Goal: Check status: Check status

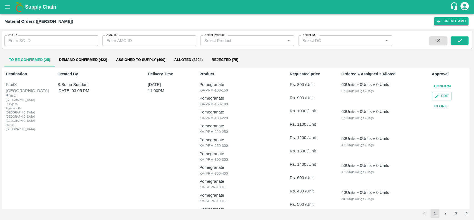
click at [7, 9] on icon "open drawer" at bounding box center [7, 7] width 6 height 6
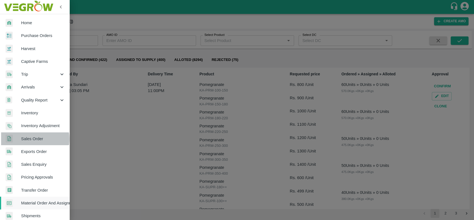
click at [23, 139] on span "Sales Order" at bounding box center [43, 139] width 44 height 6
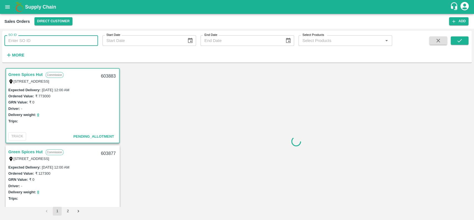
click at [26, 42] on input "SO ID" at bounding box center [51, 40] width 94 height 11
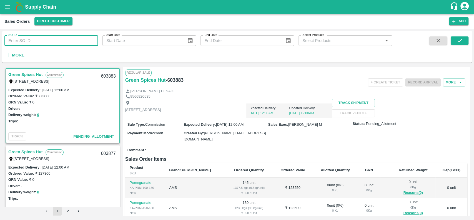
paste input "599871"
type input "599871"
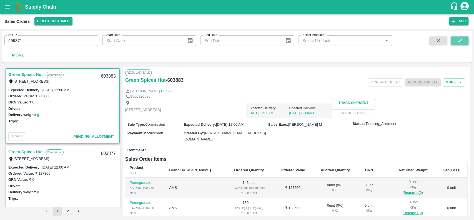
click at [457, 43] on icon "submit" at bounding box center [460, 40] width 6 height 6
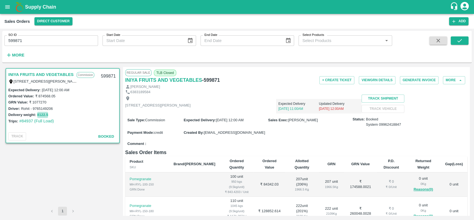
click at [41, 112] on button "8122.5" at bounding box center [42, 115] width 11 height 6
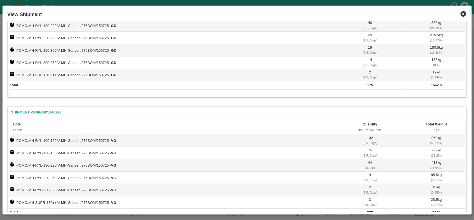
scroll to position [196, 0]
